Goal: Task Accomplishment & Management: Manage account settings

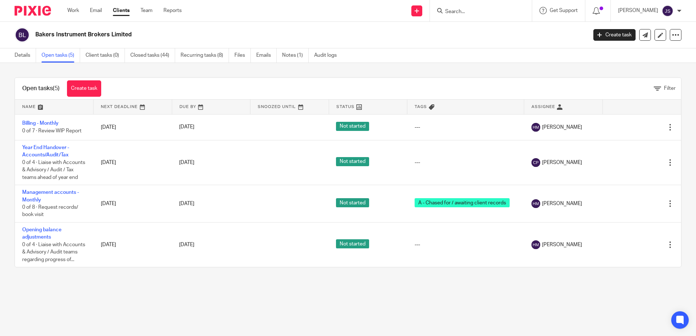
click at [454, 5] on div at bounding box center [481, 10] width 102 height 21
click at [454, 9] on input "Search" at bounding box center [476, 12] width 65 height 7
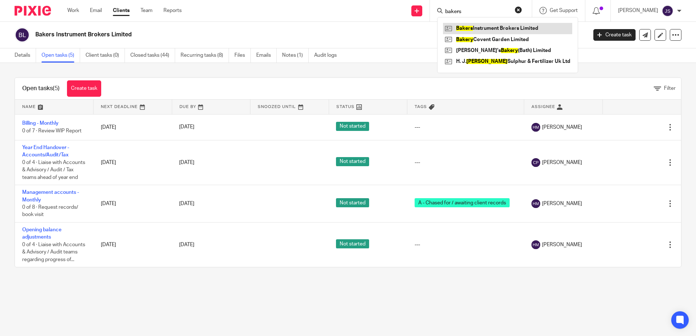
type input "bakers"
click at [481, 28] on link at bounding box center [507, 28] width 129 height 11
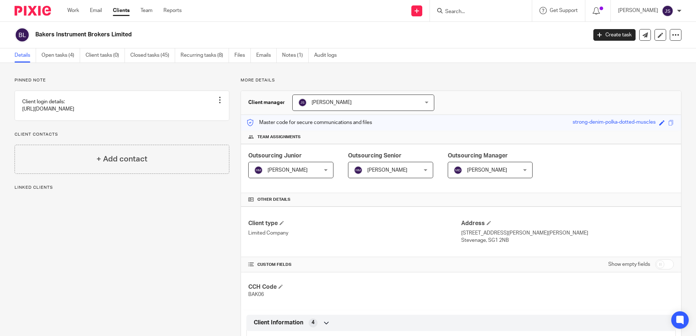
click at [61, 56] on link "Open tasks (4)" at bounding box center [60, 55] width 39 height 14
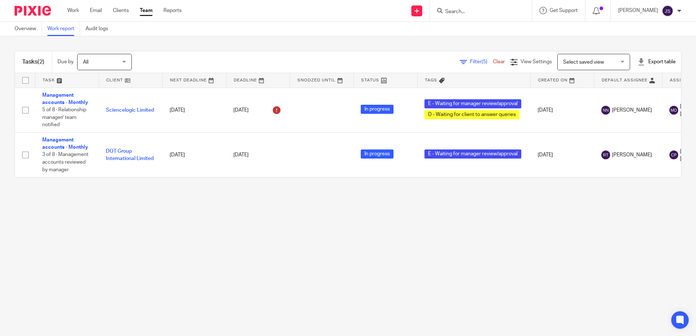
click at [184, 257] on main "Overview Work report Audit logs Tasks (2) Due by All All Today Tomorrow This we…" at bounding box center [348, 168] width 696 height 336
click at [499, 10] on input "Search" at bounding box center [476, 12] width 65 height 7
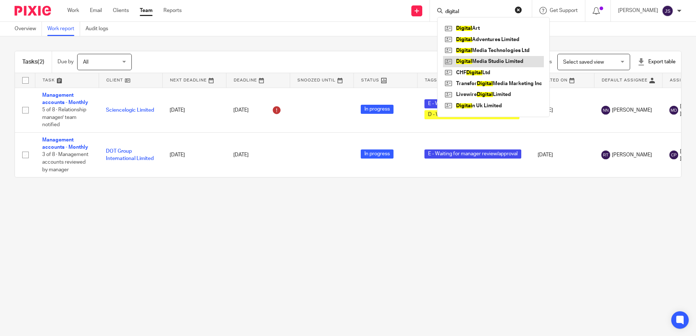
type input "digital"
click at [497, 60] on link at bounding box center [493, 61] width 101 height 11
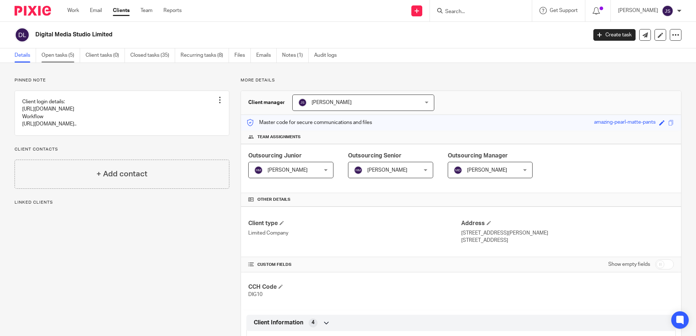
click at [63, 59] on link "Open tasks (5)" at bounding box center [60, 55] width 39 height 14
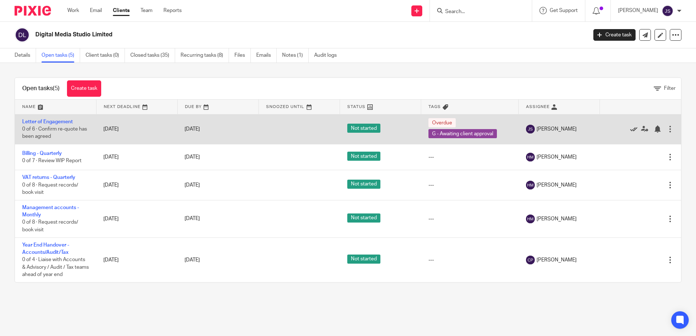
click at [630, 128] on icon at bounding box center [633, 129] width 7 height 7
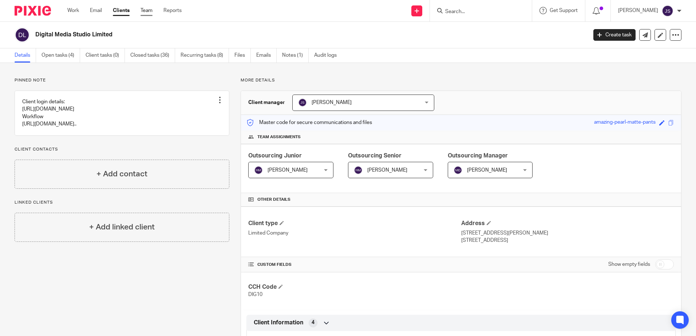
click at [150, 8] on link "Team" at bounding box center [146, 10] width 12 height 7
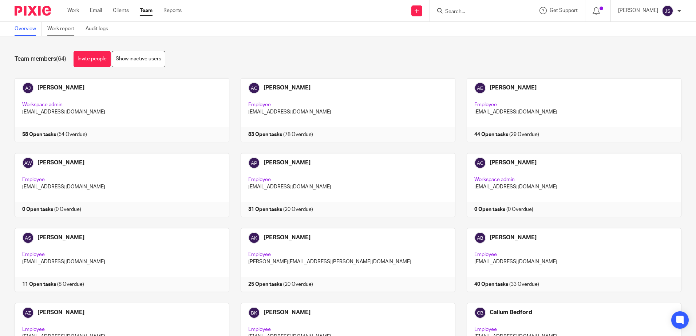
click at [62, 31] on link "Work report" at bounding box center [63, 29] width 33 height 14
click at [125, 12] on link "Clients" at bounding box center [121, 10] width 16 height 7
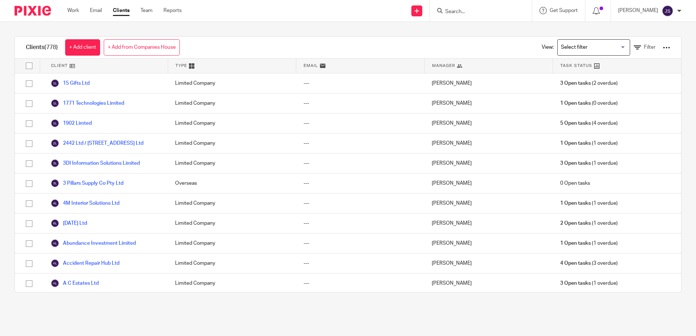
click at [125, 12] on link "Clients" at bounding box center [121, 10] width 17 height 7
click at [200, 34] on div "Clients (778) + Add client + Add from Companies House View: Loading... Filter C…" at bounding box center [348, 164] width 696 height 285
click at [644, 48] on span "Filter" at bounding box center [650, 47] width 12 height 5
click at [236, 31] on div "Clients (778) + Add client + Add from Companies House View: Loading... Filter C…" at bounding box center [348, 164] width 696 height 285
click at [644, 50] on span "Filter" at bounding box center [650, 47] width 12 height 5
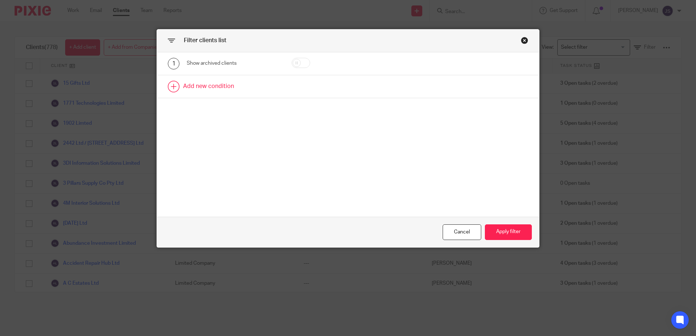
click at [211, 89] on link at bounding box center [348, 86] width 382 height 23
click at [214, 90] on div "Field" at bounding box center [227, 88] width 70 height 15
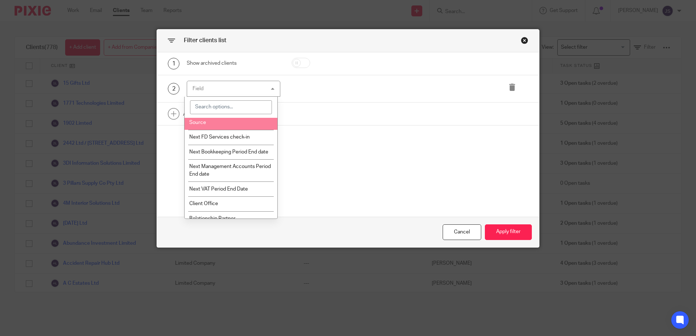
scroll to position [691, 0]
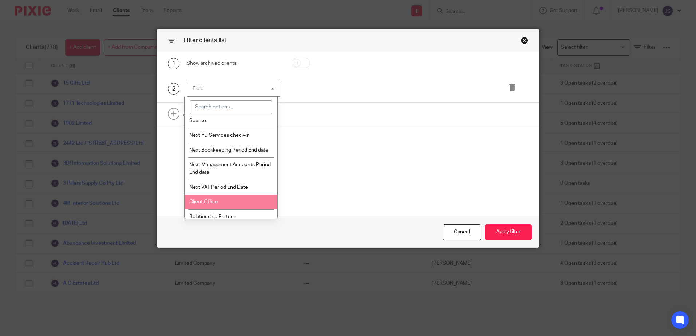
click at [237, 208] on li "Client Office" at bounding box center [230, 202] width 93 height 15
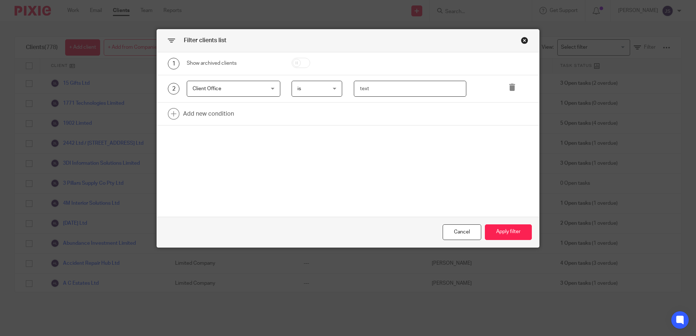
click at [359, 95] on input "text" at bounding box center [410, 89] width 112 height 16
type input "Stevenage"
click at [196, 118] on link at bounding box center [348, 114] width 382 height 23
click at [196, 118] on div "Field" at bounding box center [227, 115] width 70 height 15
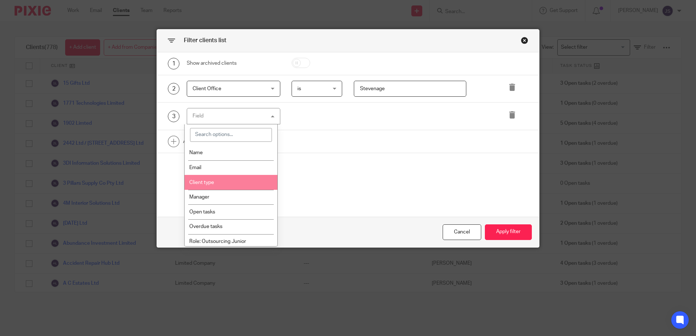
scroll to position [36, 0]
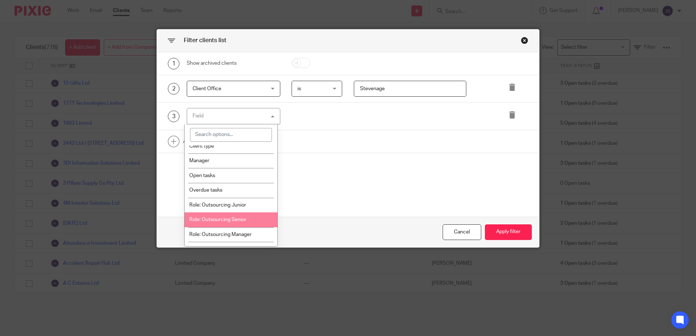
click at [245, 215] on li "Role: Outsourcing Senior" at bounding box center [230, 219] width 93 height 15
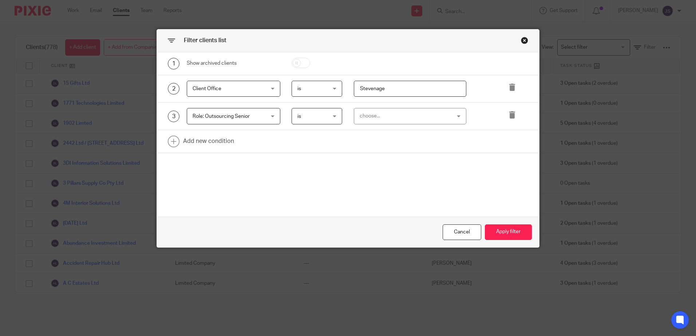
click at [366, 116] on div "choose..." at bounding box center [401, 115] width 85 height 15
type input "rober"
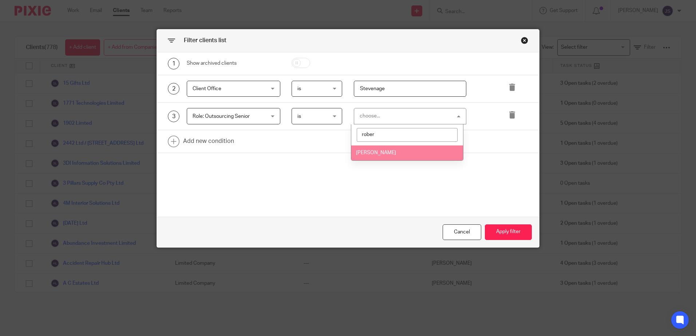
click at [384, 153] on span "[PERSON_NAME]" at bounding box center [376, 152] width 40 height 5
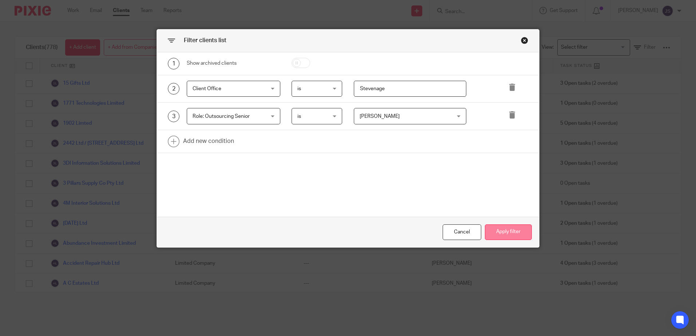
click at [495, 231] on button "Apply filter" at bounding box center [508, 233] width 47 height 16
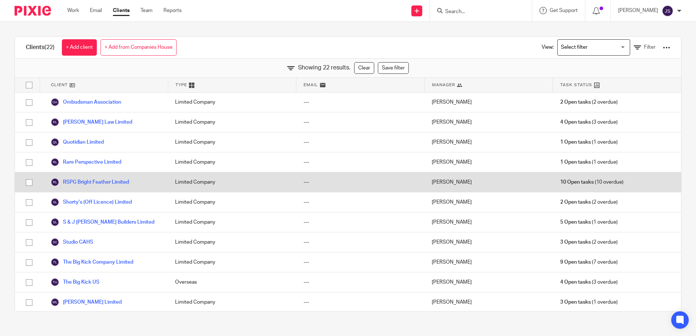
scroll to position [221, 0]
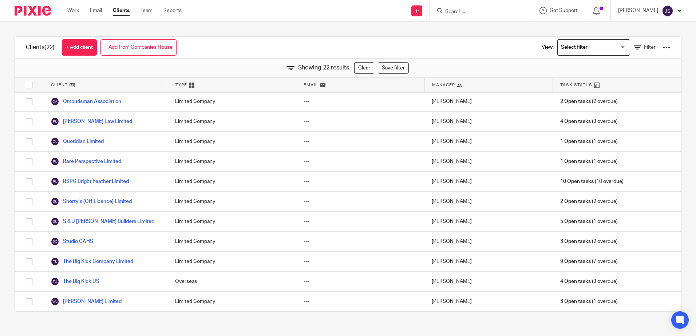
click at [663, 46] on div at bounding box center [666, 47] width 7 height 7
click at [616, 85] on link "Export clients to CSV file" at bounding box center [607, 85] width 101 height 11
click at [470, 12] on input "Search" at bounding box center [476, 12] width 65 height 7
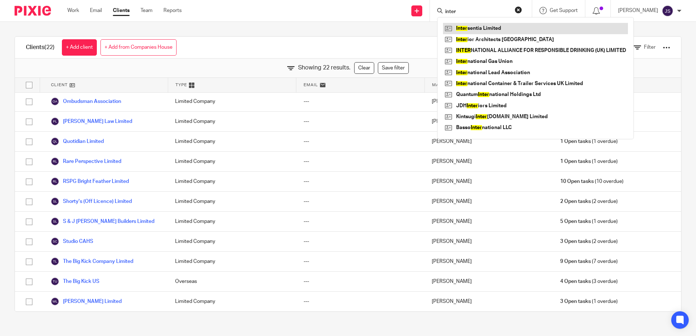
type input "inter"
click at [492, 24] on link at bounding box center [535, 28] width 185 height 11
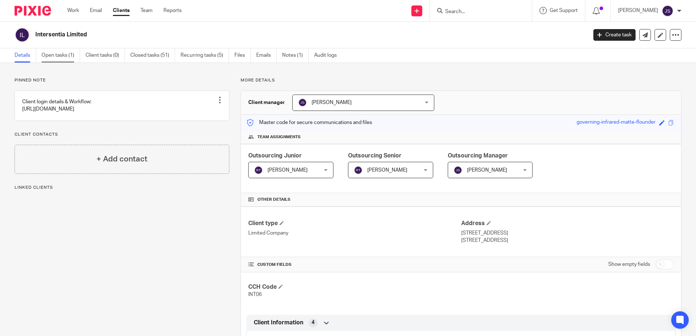
click at [52, 50] on link "Open tasks (1)" at bounding box center [60, 55] width 39 height 14
click at [53, 54] on link "Open tasks (1)" at bounding box center [60, 55] width 39 height 14
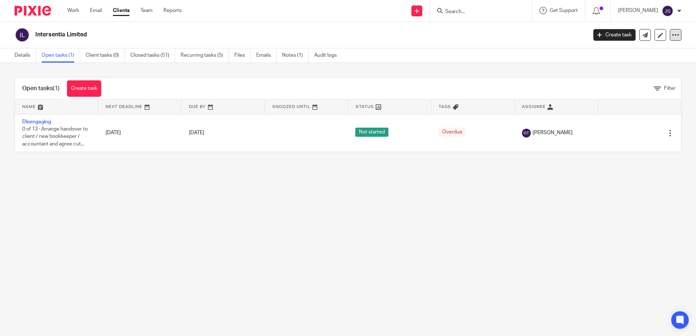
click at [670, 39] on div at bounding box center [676, 35] width 12 height 12
click at [636, 84] on button "Archive client" at bounding box center [630, 84] width 80 height 9
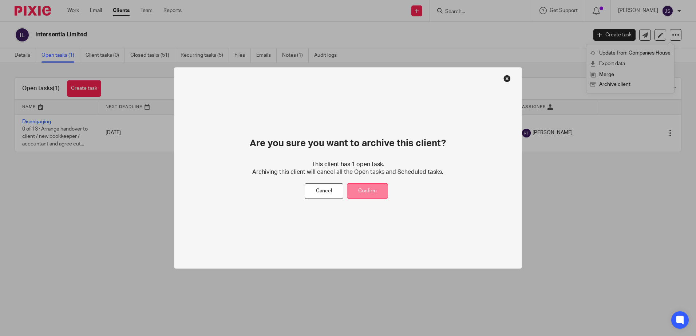
click at [380, 191] on button "Confirm" at bounding box center [367, 191] width 41 height 16
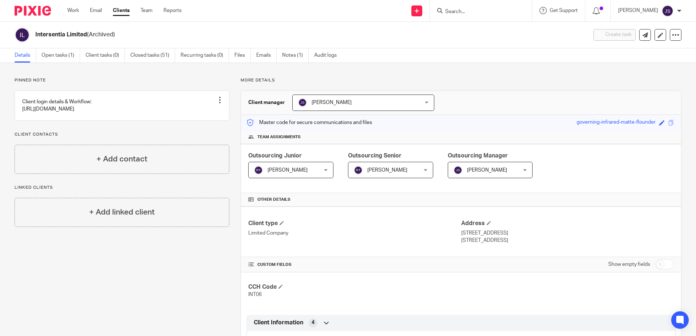
click at [462, 15] on div at bounding box center [481, 10] width 102 height 21
click at [462, 12] on input "Search" at bounding box center [476, 12] width 65 height 7
type input "quo"
click at [472, 42] on link at bounding box center [488, 39] width 90 height 11
click at [49, 55] on link "Open tasks (1)" at bounding box center [60, 55] width 39 height 14
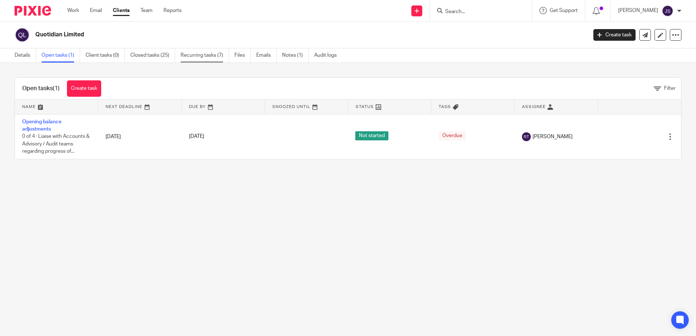
click at [214, 56] on link "Recurring tasks (7)" at bounding box center [204, 55] width 48 height 14
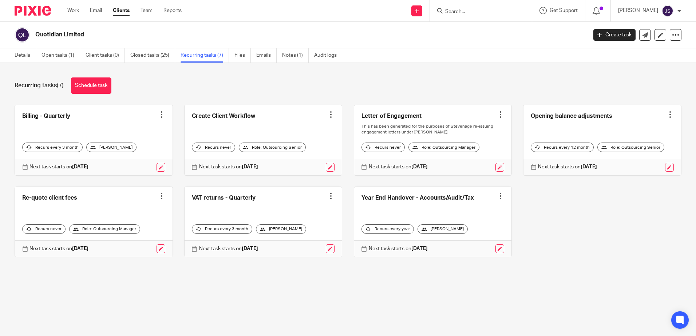
click at [222, 77] on div "Recurring tasks (7) Schedule task Billing - Quarterly Create task Clone templat…" at bounding box center [348, 173] width 696 height 220
click at [449, 20] on div at bounding box center [481, 10] width 102 height 21
click at [450, 15] on div at bounding box center [479, 10] width 85 height 9
click at [453, 15] on input "Search" at bounding box center [476, 12] width 65 height 7
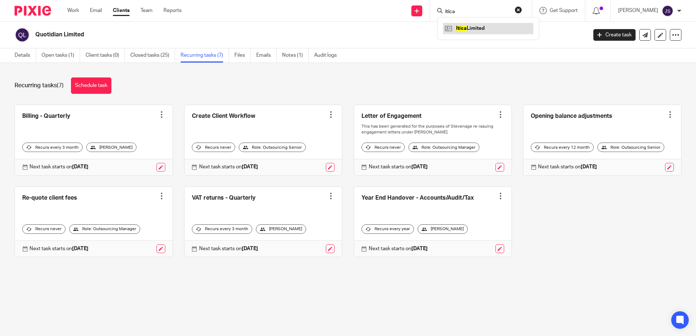
type input "itica"
click at [463, 27] on link at bounding box center [488, 28] width 90 height 11
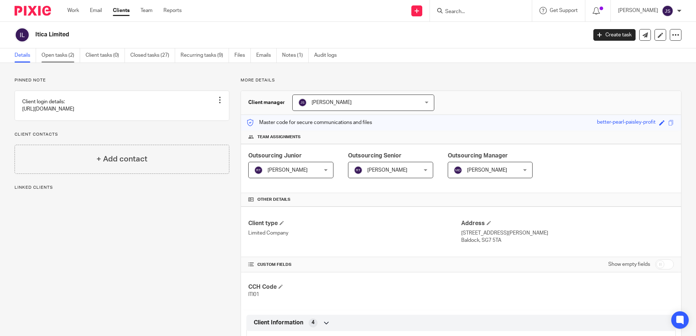
click at [68, 58] on link "Open tasks (2)" at bounding box center [60, 55] width 39 height 14
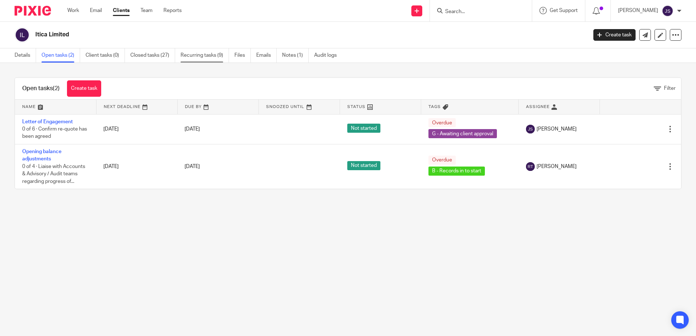
click at [201, 56] on link "Recurring tasks (9)" at bounding box center [204, 55] width 48 height 14
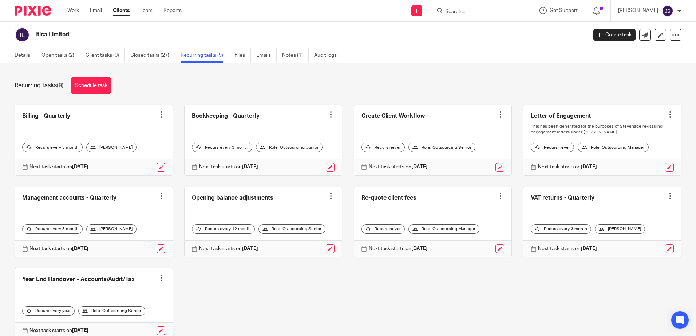
click at [198, 77] on div "Recurring tasks (9) Schedule task Billing - Quarterly Create task Clone templat…" at bounding box center [348, 199] width 696 height 273
click at [325, 90] on div "Recurring tasks (9) Schedule task" at bounding box center [348, 86] width 667 height 16
drag, startPoint x: 452, startPoint y: 16, endPoint x: 456, endPoint y: 12, distance: 5.1
click at [452, 16] on div at bounding box center [481, 10] width 102 height 21
click at [459, 12] on input "Search" at bounding box center [476, 12] width 65 height 7
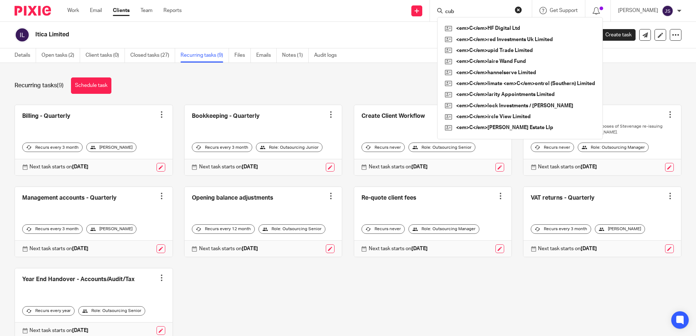
drag, startPoint x: 459, startPoint y: 12, endPoint x: 436, endPoint y: 146, distance: 136.3
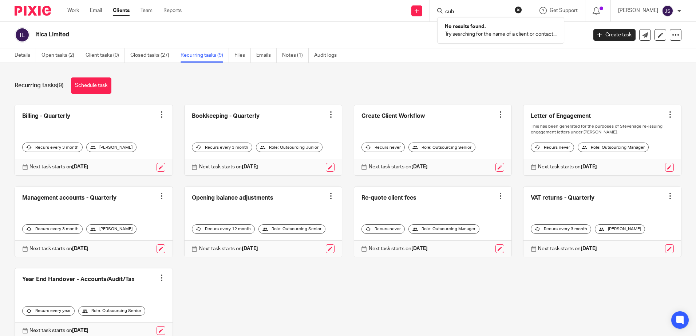
click at [483, 8] on form "cub" at bounding box center [483, 10] width 78 height 9
click at [477, 8] on form "cub" at bounding box center [483, 10] width 78 height 9
click at [468, 13] on input "cub" at bounding box center [476, 12] width 65 height 7
type input "cubic"
